Goal: Information Seeking & Learning: Check status

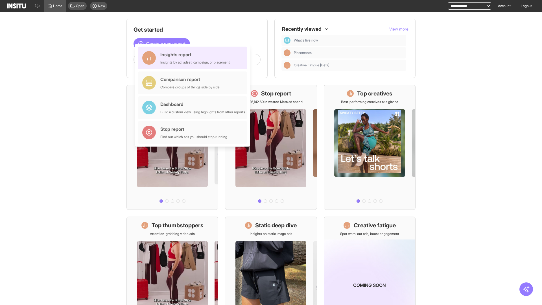
click at [194, 58] on div "Insights report Insights by ad, adset, campaign, or placement" at bounding box center [194, 58] width 69 height 14
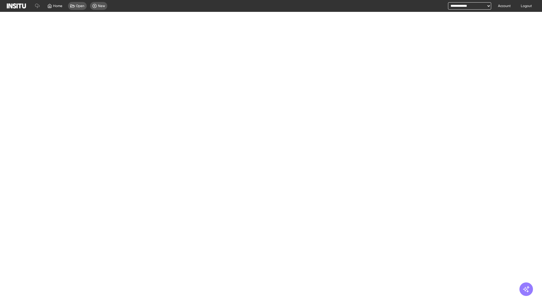
select select "**"
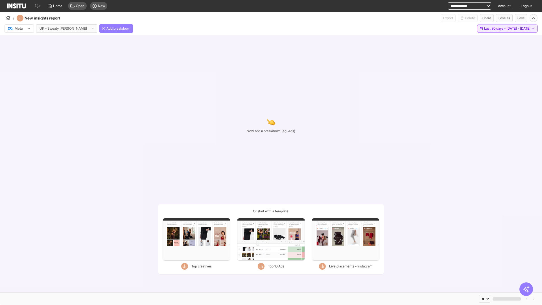
click at [495, 29] on span "Last 30 days - [DATE] - [DATE]" at bounding box center [508, 28] width 46 height 5
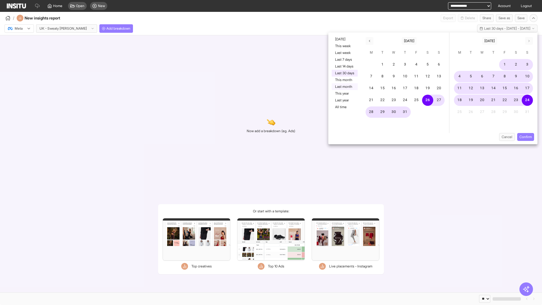
click at [344, 87] on button "Last month" at bounding box center [345, 86] width 26 height 7
